Goal: Book appointment/travel/reservation

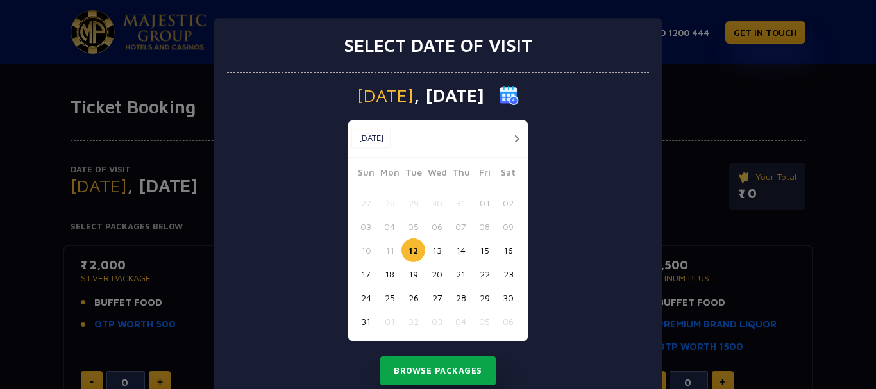
click at [453, 369] on button "Browse Packages" at bounding box center [437, 372] width 115 height 30
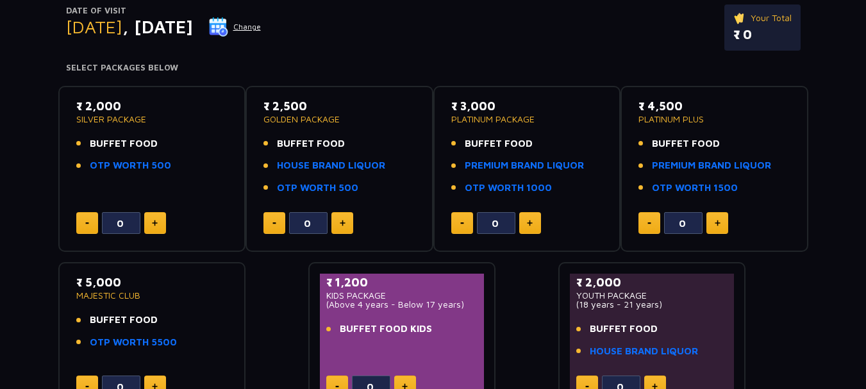
scroll to position [128, 0]
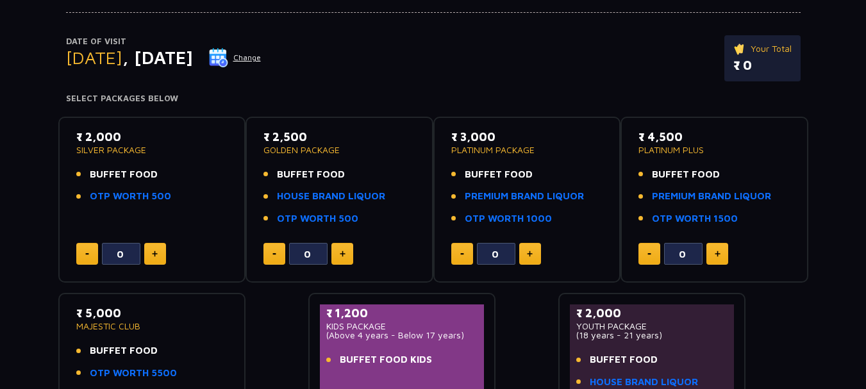
click at [162, 255] on button at bounding box center [155, 254] width 22 height 22
click at [120, 199] on link "OTP WORTH 500" at bounding box center [130, 196] width 81 height 15
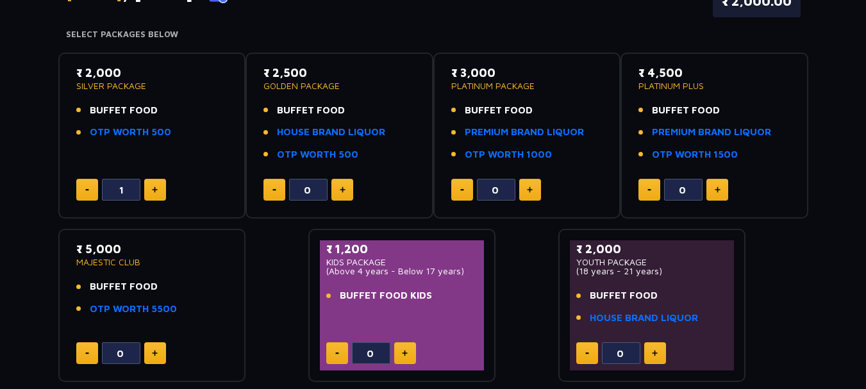
click at [159, 182] on button at bounding box center [155, 190] width 22 height 22
click at [92, 187] on button at bounding box center [87, 190] width 22 height 22
type input "0"
click at [336, 189] on button at bounding box center [343, 190] width 22 height 22
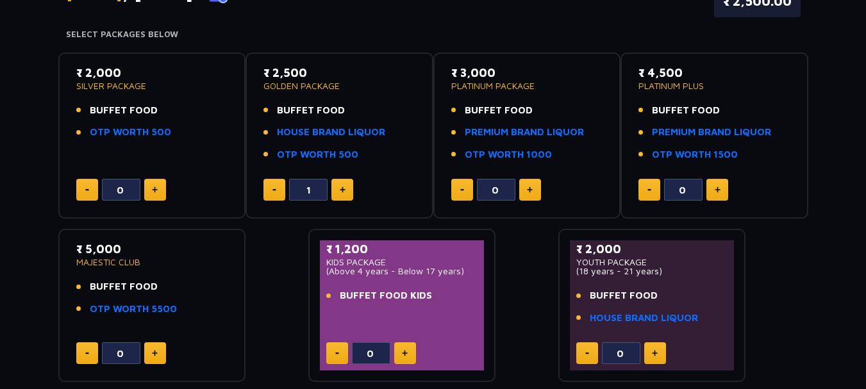
click at [336, 189] on button at bounding box center [343, 190] width 22 height 22
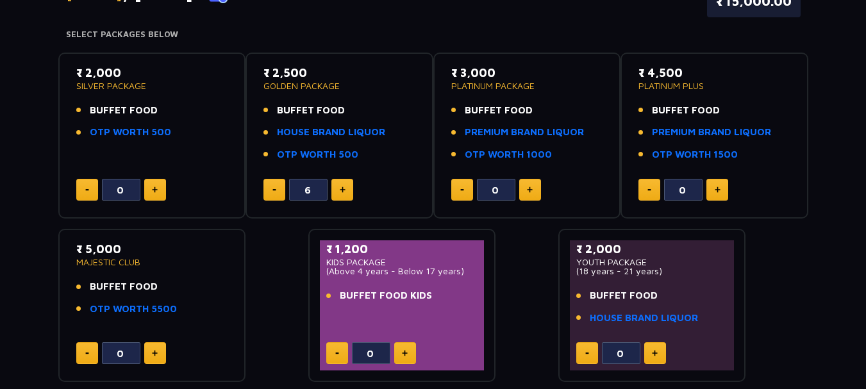
click at [344, 189] on img at bounding box center [343, 190] width 6 height 6
click at [346, 189] on button at bounding box center [343, 190] width 22 height 22
type input "8"
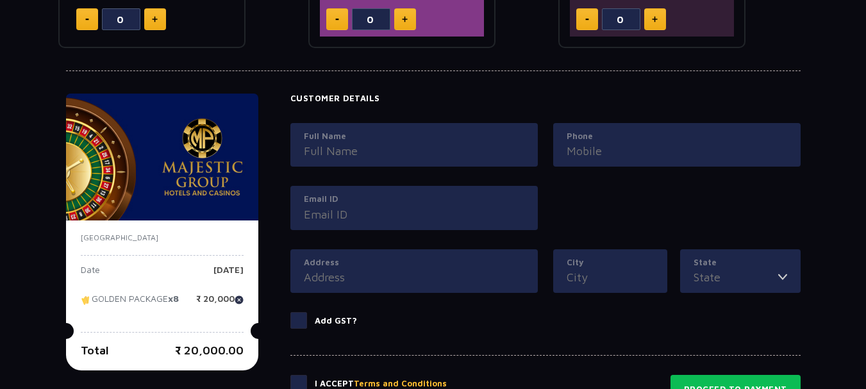
scroll to position [504, 0]
